Goal: Information Seeking & Learning: Understand process/instructions

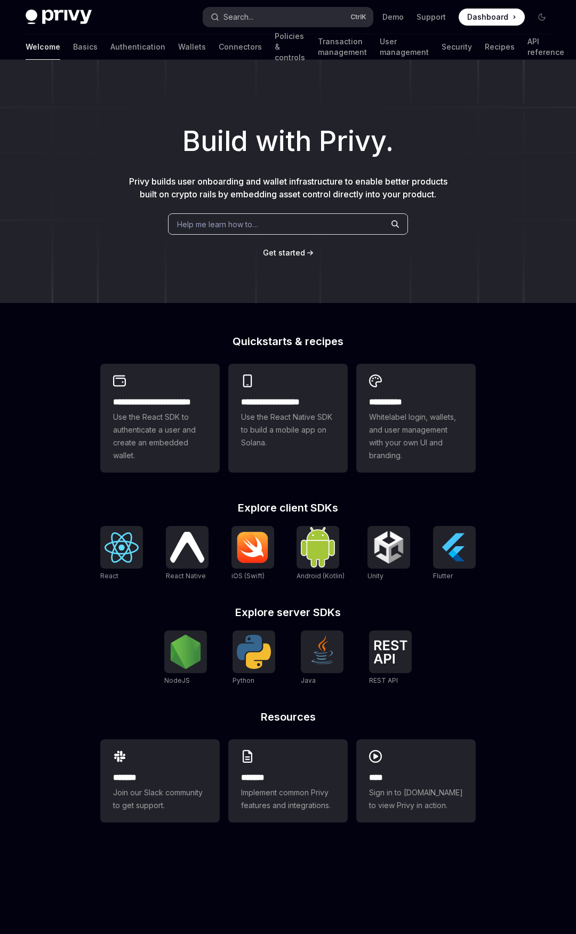
click at [269, 20] on button "Search... Ctrl K" at bounding box center [287, 16] width 169 height 19
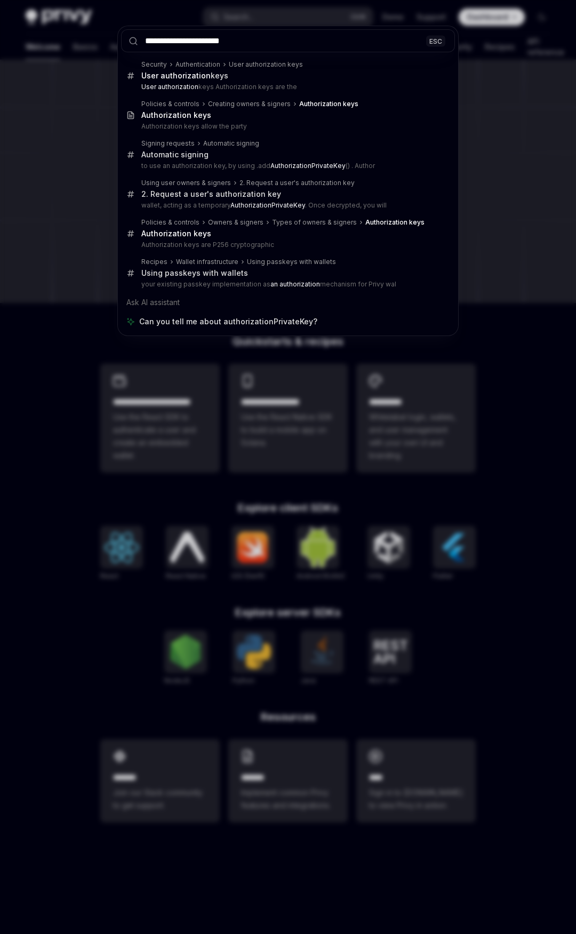
type input "**********"
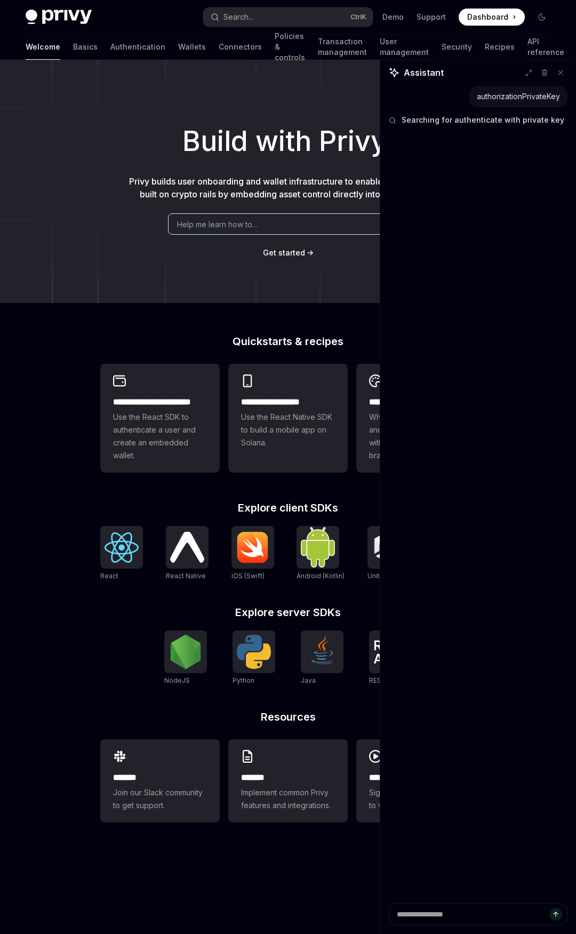
click at [481, 99] on div "authorizationPrivateKey" at bounding box center [518, 96] width 83 height 11
click at [480, 99] on div "authorizationPrivateKey" at bounding box center [518, 96] width 83 height 11
copy div "authorizationPrivateKey"
click at [325, 26] on button "Search... Ctrl K" at bounding box center [287, 16] width 169 height 19
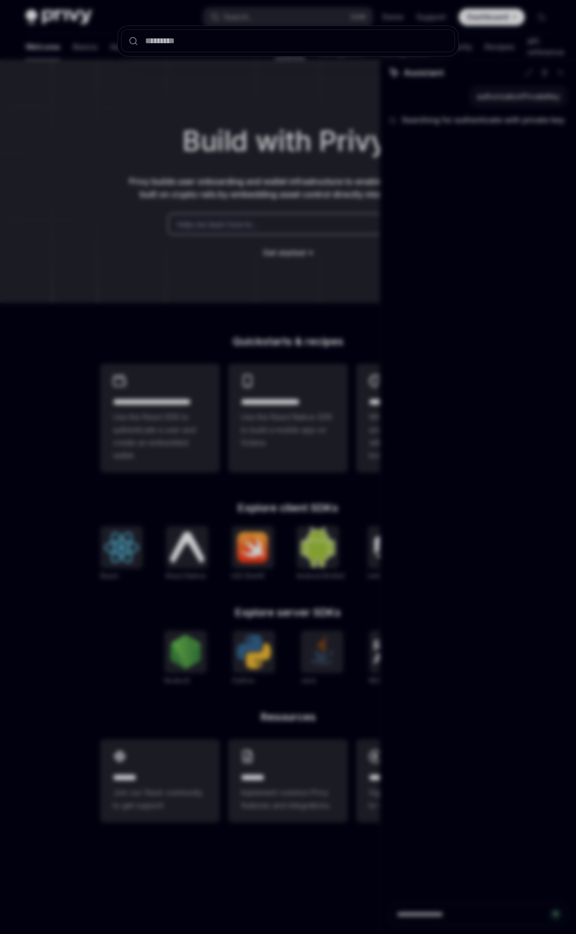
click at [329, 17] on div at bounding box center [288, 467] width 576 height 934
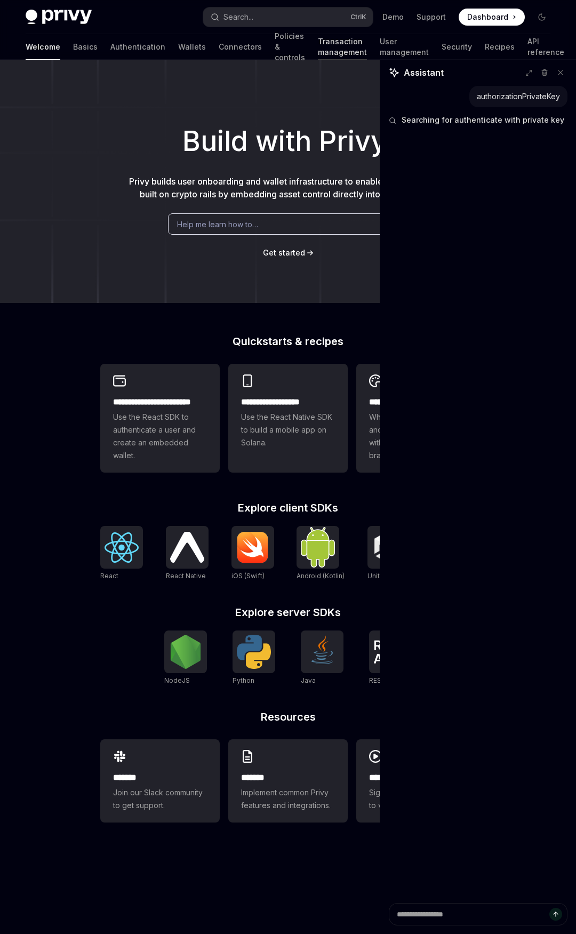
click at [318, 37] on link "Transaction management" at bounding box center [342, 47] width 49 height 26
type textarea "*"
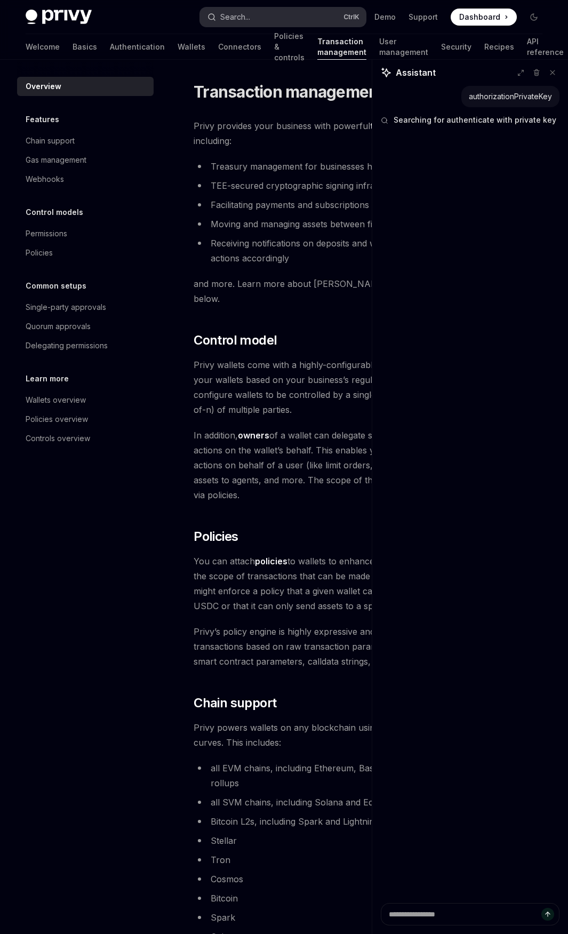
click at [304, 22] on button "Search... Ctrl K" at bounding box center [283, 16] width 166 height 19
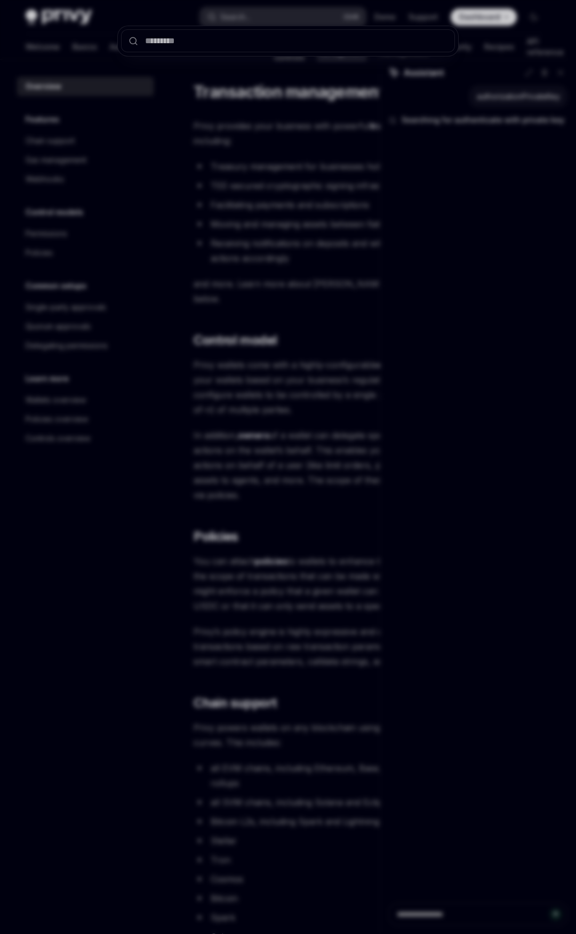
type input "**********"
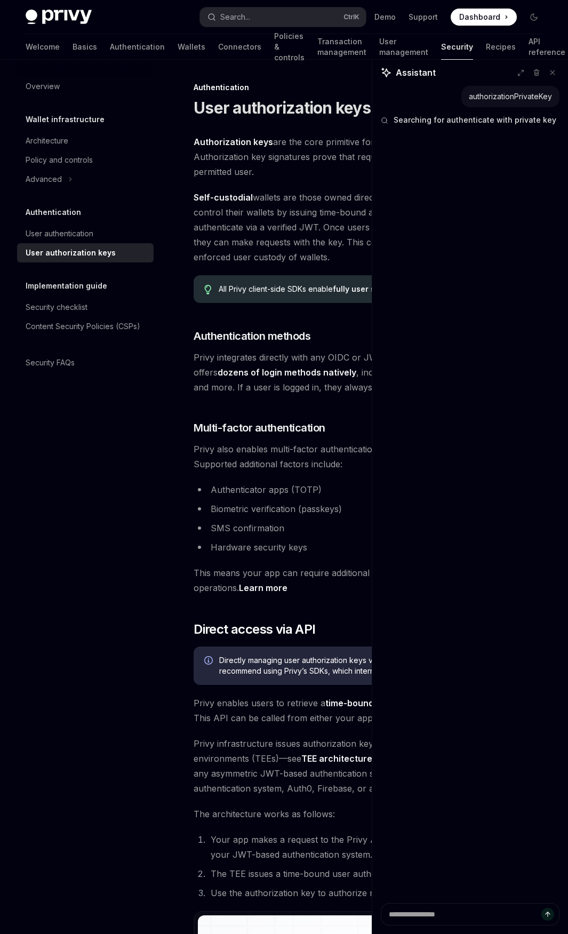
scroll to position [60, 0]
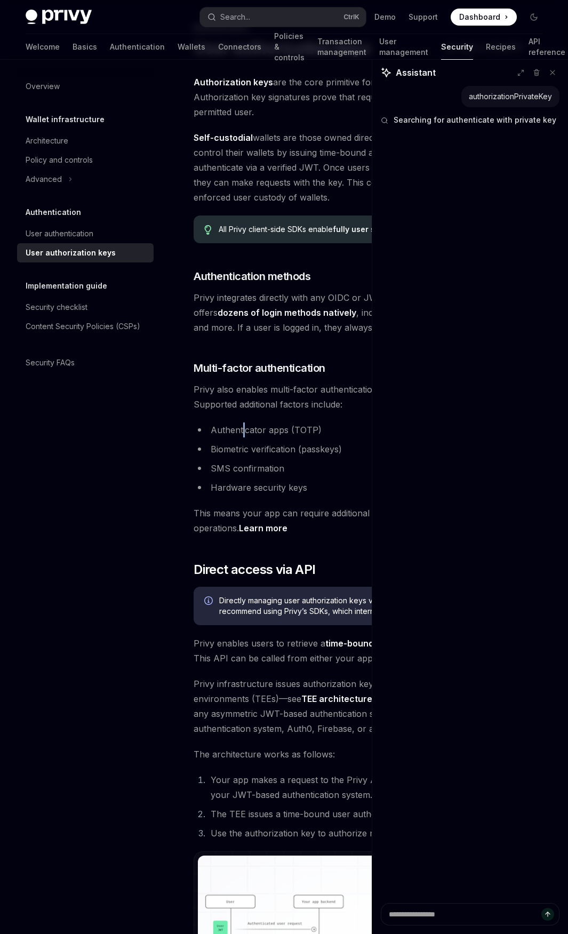
click at [244, 404] on div "Authorization keys are the core primitive for control of [PERSON_NAME]’s Wallet…" at bounding box center [371, 643] width 355 height 1136
drag, startPoint x: 152, startPoint y: 540, endPoint x: 165, endPoint y: 528, distance: 18.1
click at [155, 536] on div "Overview Wallet infrastructure Architecture Policy and controls Advanced Authen…" at bounding box center [94, 497] width 154 height 874
drag, startPoint x: 373, startPoint y: 421, endPoint x: 537, endPoint y: 421, distance: 164.8
click at [536, 421] on div "authorizationPrivateKey Searched authorizationPrivateKey Searching for authenti…" at bounding box center [470, 494] width 196 height 817
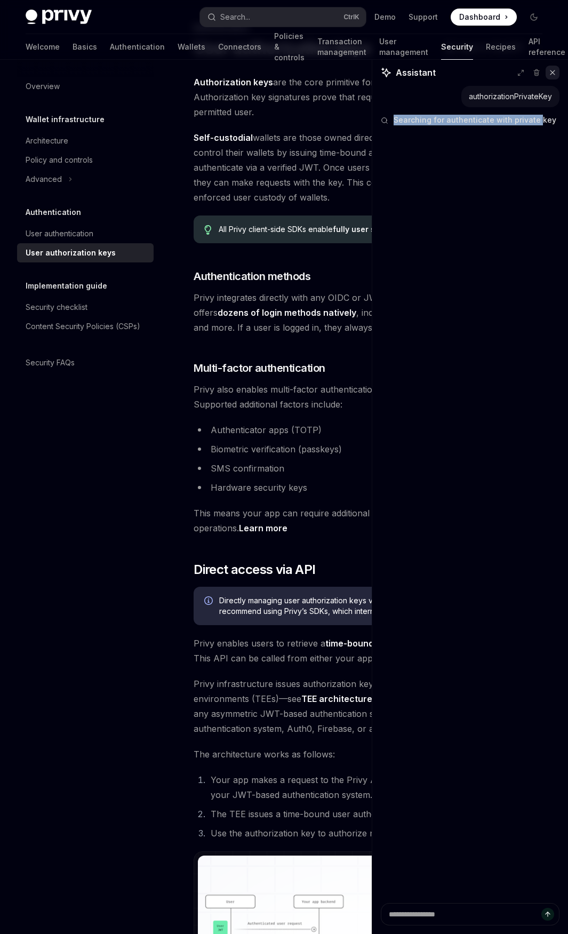
click at [552, 72] on icon at bounding box center [552, 72] width 4 height 4
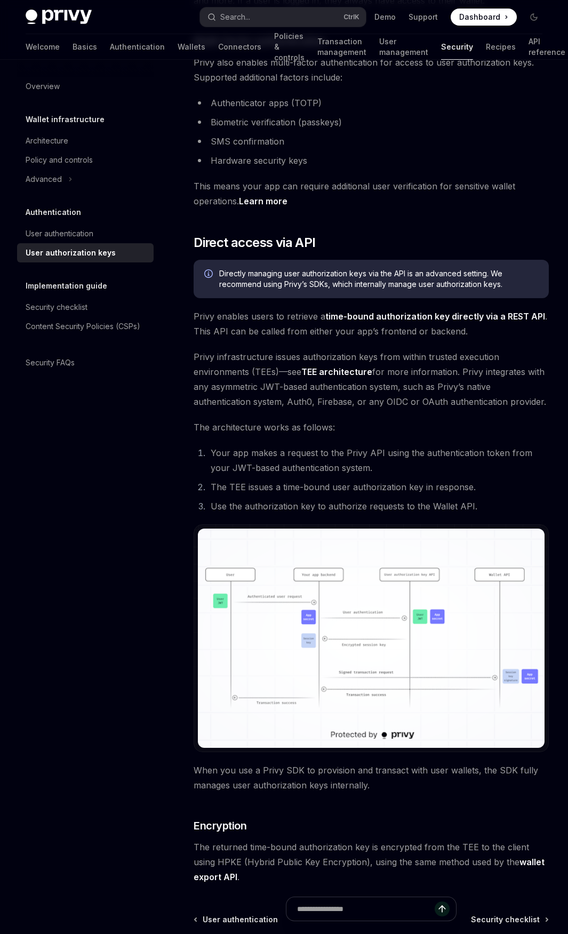
scroll to position [494, 0]
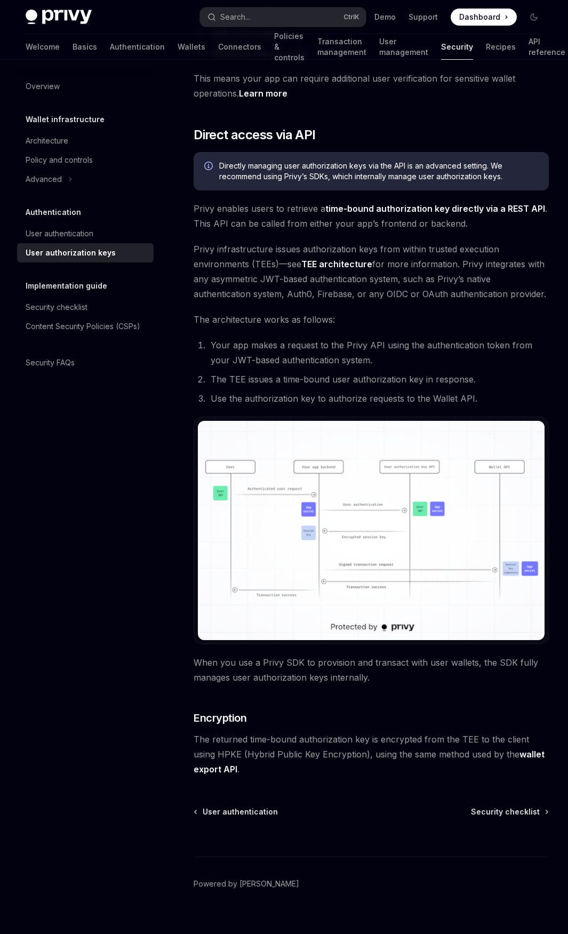
click at [499, 749] on link "wallet export API" at bounding box center [369, 762] width 351 height 26
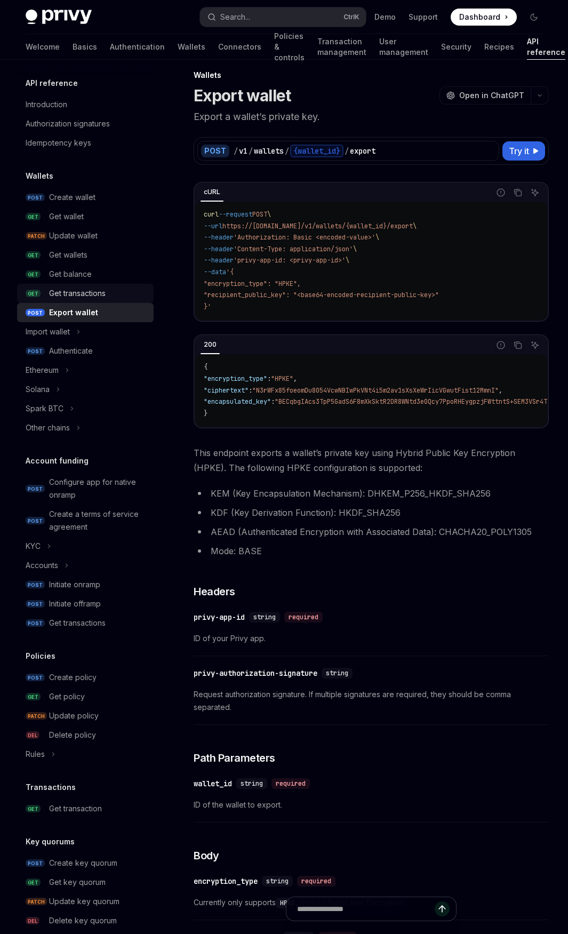
scroll to position [12, 0]
type textarea "*"
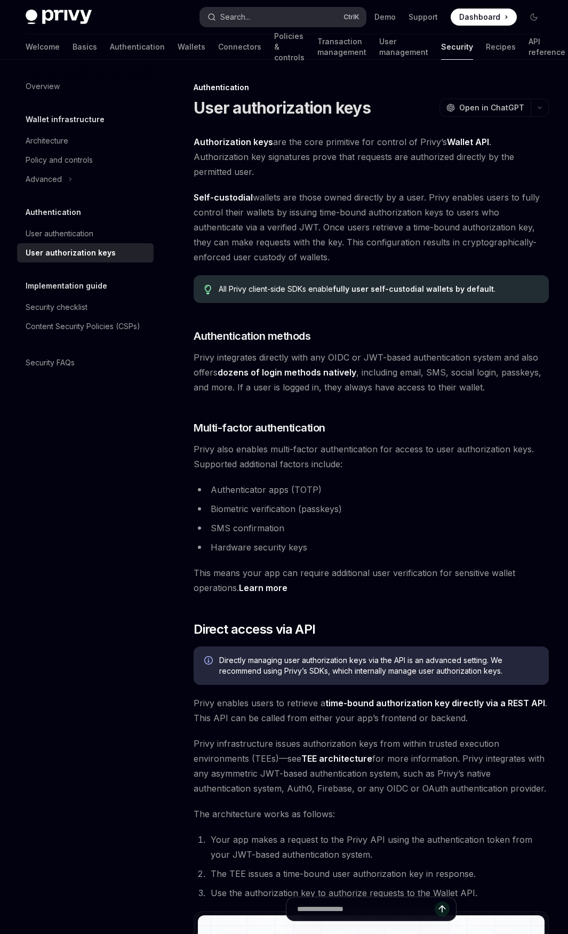
click at [248, 17] on div "Search..." at bounding box center [235, 17] width 30 height 13
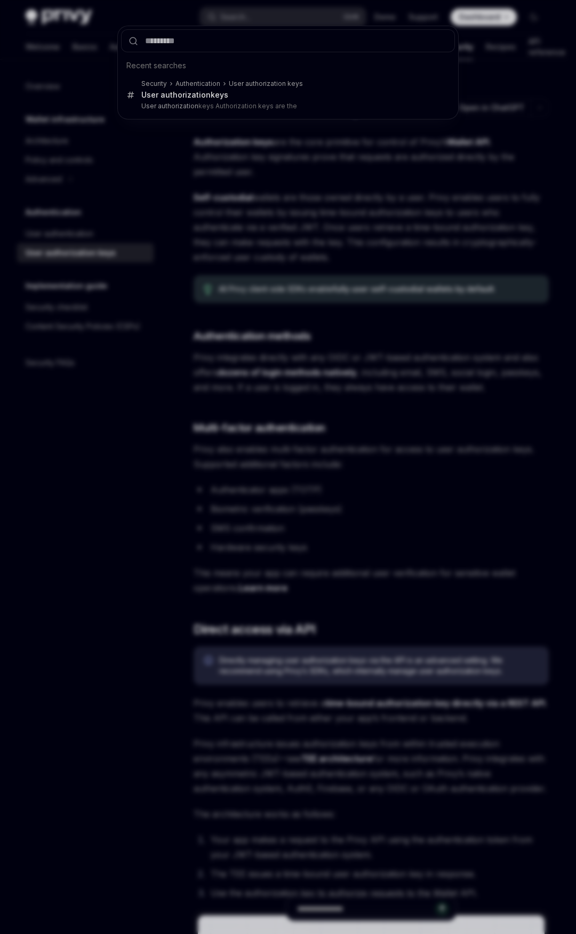
type input "**********"
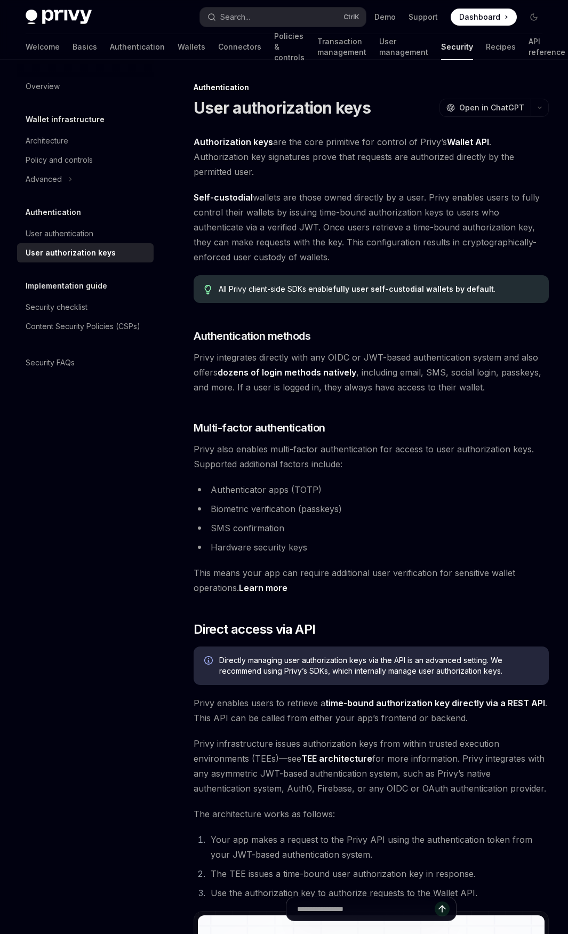
type textarea "*"
